Goal: Task Accomplishment & Management: Use online tool/utility

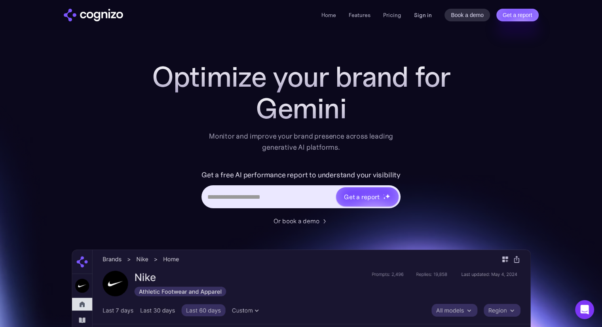
click at [422, 16] on link "Sign in" at bounding box center [423, 14] width 18 height 9
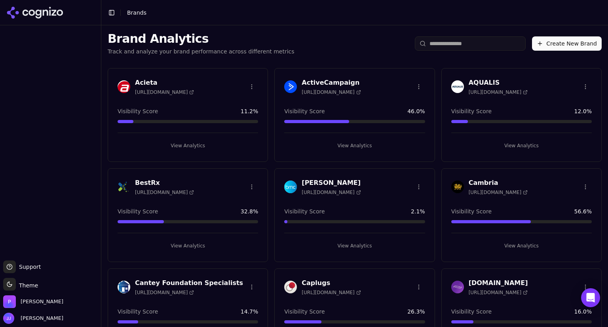
click at [141, 179] on h3 "BestRx" at bounding box center [164, 182] width 59 height 9
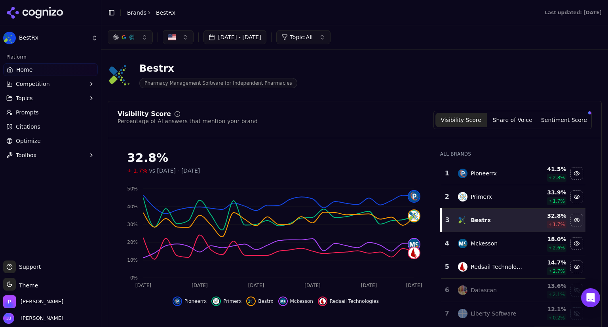
click at [32, 125] on span "Citations" at bounding box center [28, 127] width 25 height 8
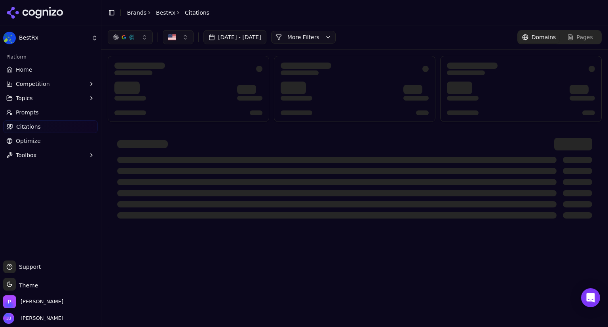
click at [30, 112] on span "Prompts" at bounding box center [27, 112] width 23 height 8
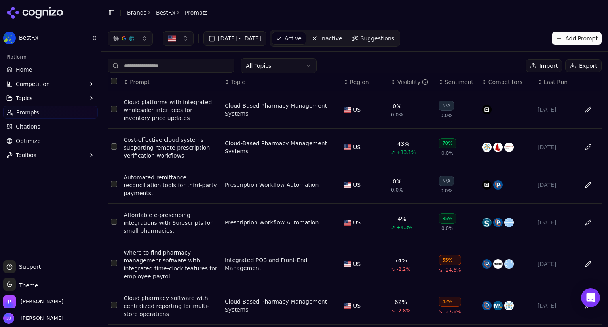
click at [208, 143] on div "Cost-effective cloud systems supporting remote prescription verification workfl…" at bounding box center [171, 148] width 95 height 24
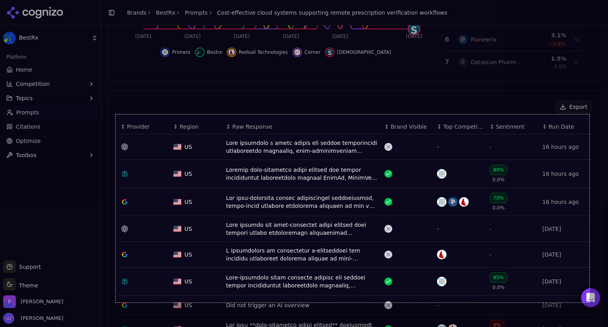
drag, startPoint x: 115, startPoint y: 114, endPoint x: 589, endPoint y: 302, distance: 509.2
click at [589, 302] on div "1197 X 475" at bounding box center [304, 163] width 608 height 327
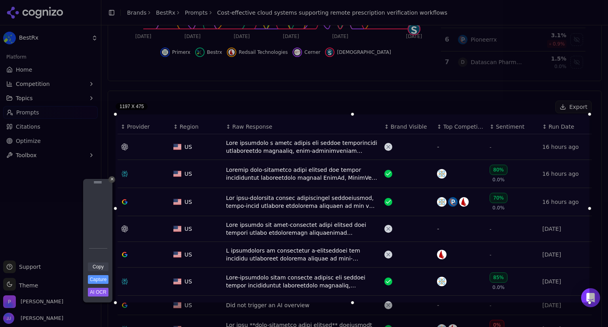
click at [100, 263] on link "Copy" at bounding box center [98, 266] width 21 height 9
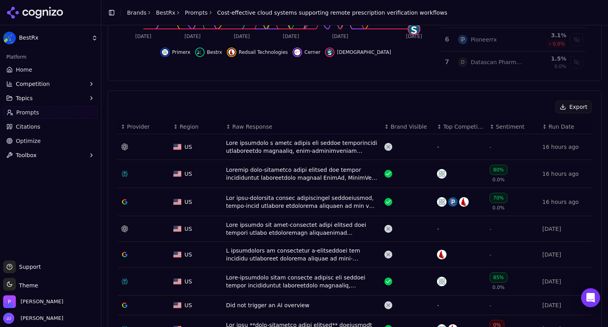
click at [454, 105] on div "Export" at bounding box center [354, 106] width 474 height 13
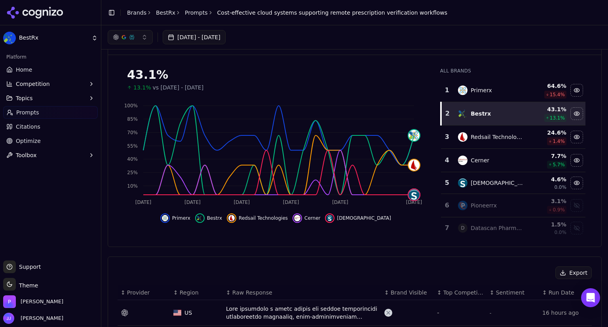
scroll to position [37, 0]
click at [144, 37] on button "button" at bounding box center [130, 37] width 45 height 14
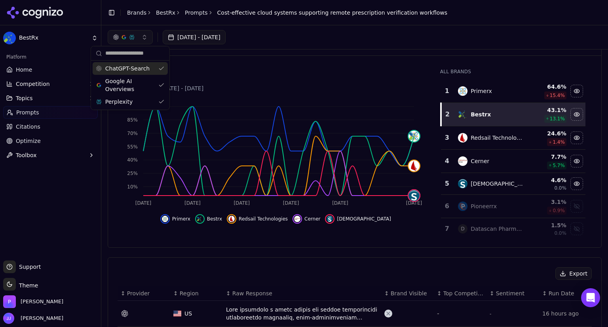
click at [161, 67] on div "ChatGPT-Search" at bounding box center [130, 68] width 75 height 13
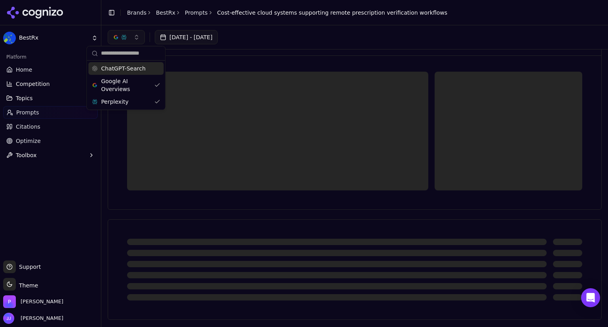
scroll to position [0, 0]
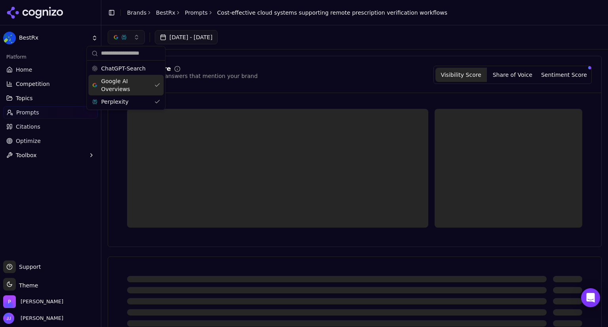
click at [158, 81] on div "Google AI Overviews" at bounding box center [125, 85] width 75 height 21
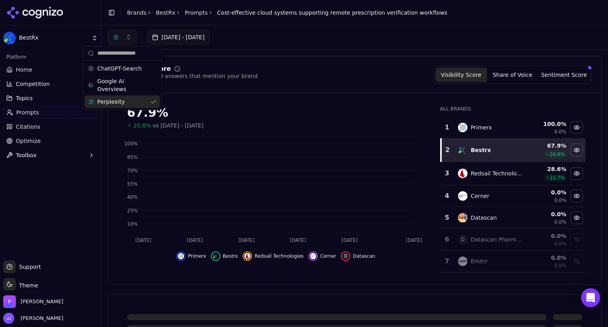
click at [152, 99] on div "Perplexity" at bounding box center [122, 101] width 75 height 13
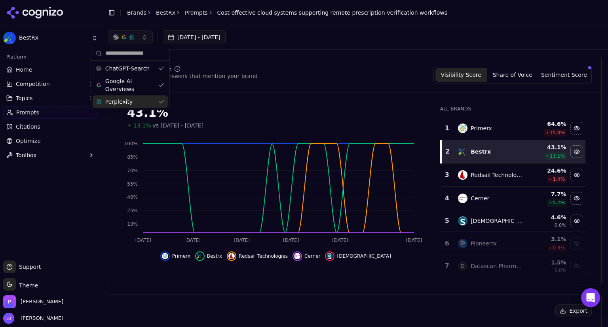
scroll to position [38, 0]
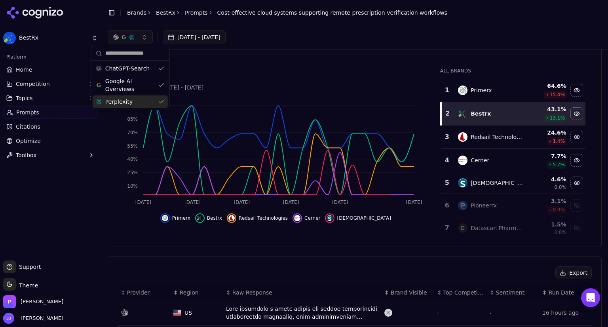
click at [159, 98] on div "Perplexity" at bounding box center [130, 101] width 75 height 13
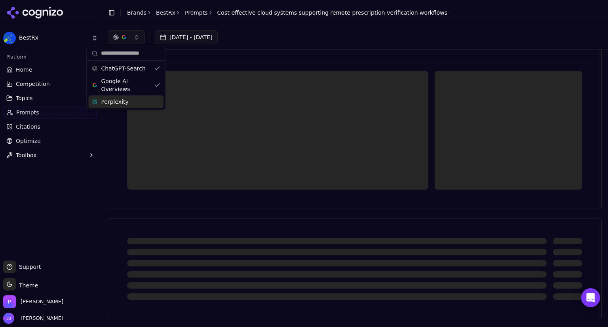
scroll to position [0, 0]
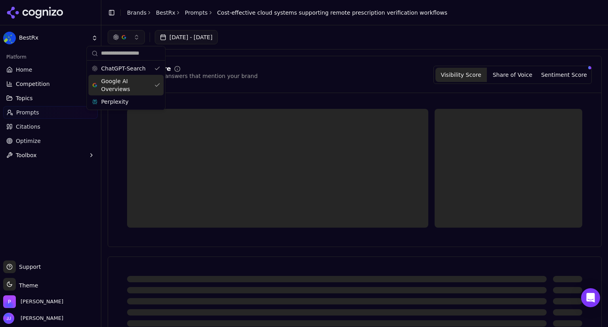
click at [159, 84] on div "Google AI Overviews" at bounding box center [125, 85] width 75 height 21
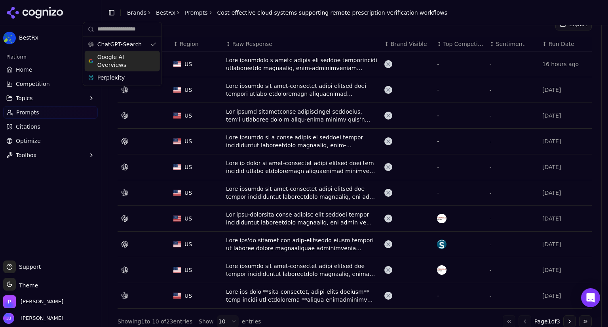
scroll to position [287, 0]
click at [83, 208] on div "Platform Home Competition Topics Prompts Citations Optimize Toolbox" at bounding box center [50, 152] width 101 height 210
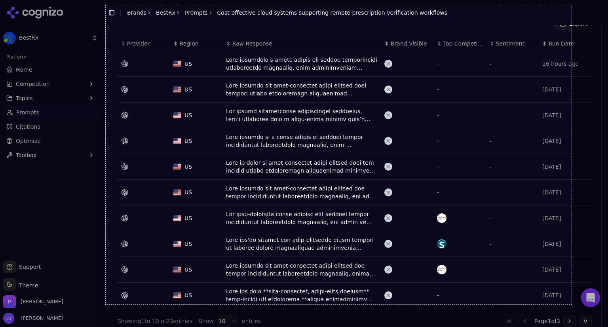
drag, startPoint x: 106, startPoint y: 5, endPoint x: 571, endPoint y: 304, distance: 553.3
click at [571, 304] on div "1177 X 756" at bounding box center [304, 163] width 608 height 327
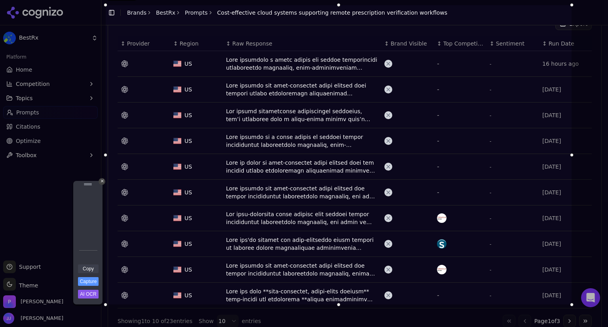
click at [95, 269] on link "Copy" at bounding box center [88, 268] width 21 height 9
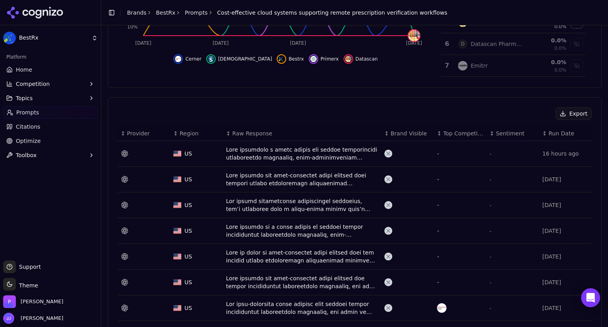
scroll to position [231, 0]
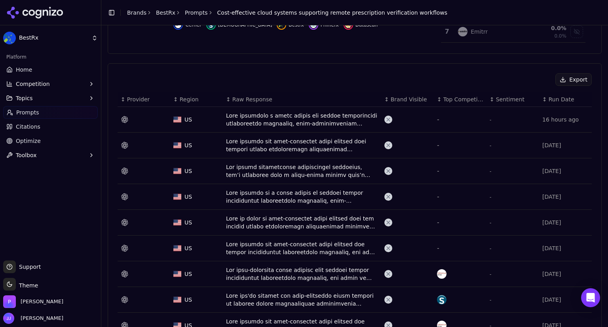
click at [33, 68] on link "Home" at bounding box center [50, 69] width 95 height 13
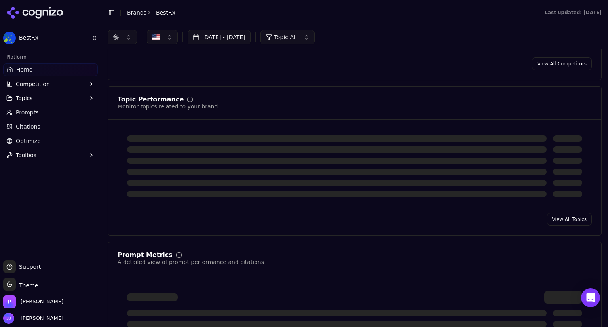
scroll to position [231, 0]
